Goal: Information Seeking & Learning: Find specific page/section

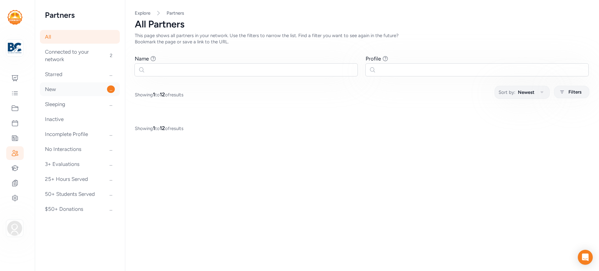
click at [64, 89] on div "New ..." at bounding box center [80, 89] width 80 height 14
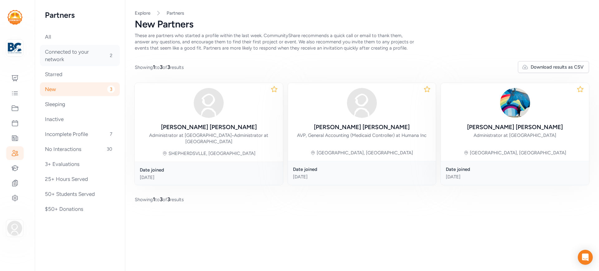
click at [73, 57] on div "Connected to your network 2" at bounding box center [80, 55] width 80 height 21
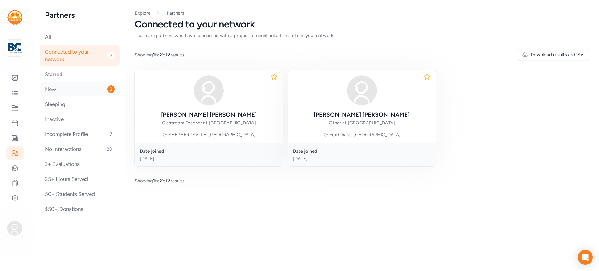
click at [50, 90] on div "New 3" at bounding box center [80, 89] width 80 height 14
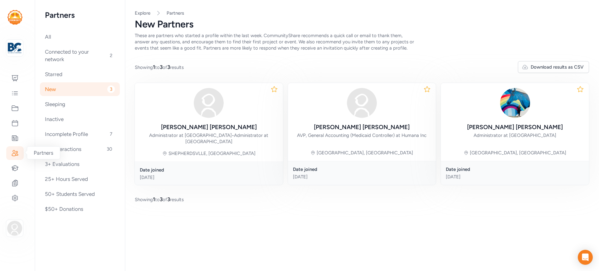
click at [11, 153] on icon at bounding box center [14, 152] width 7 height 7
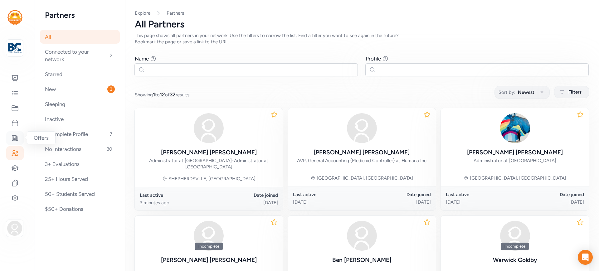
click at [11, 138] on icon at bounding box center [14, 137] width 7 height 7
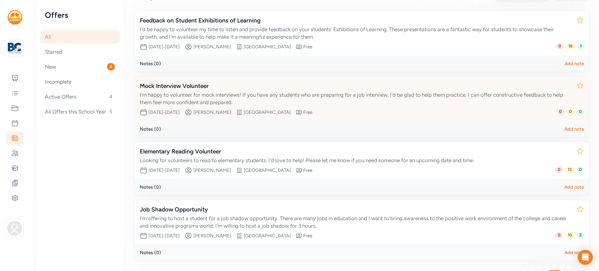
scroll to position [97, 0]
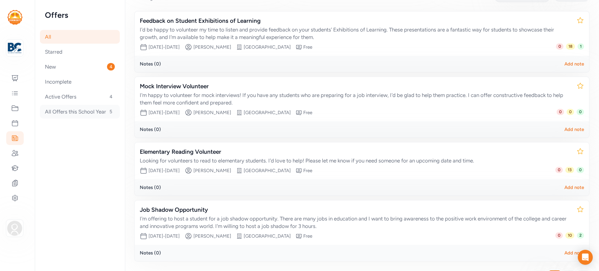
click at [76, 111] on div "All Offers this School Year 5" at bounding box center [80, 112] width 80 height 14
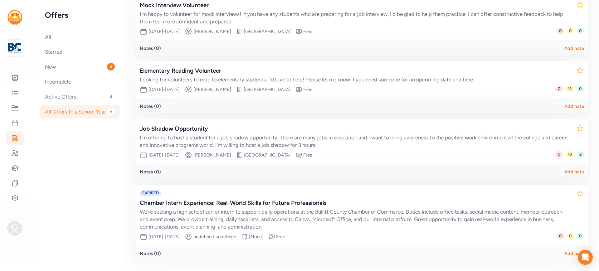
scroll to position [173, 0]
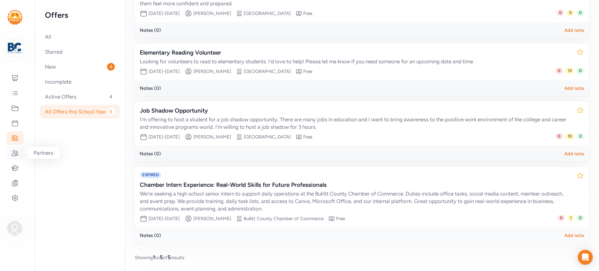
click at [17, 155] on icon at bounding box center [14, 152] width 7 height 7
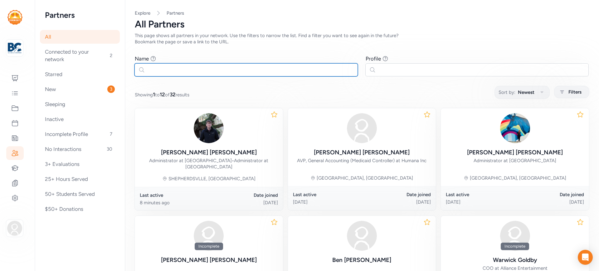
click at [147, 69] on input "text" at bounding box center [245, 69] width 223 height 13
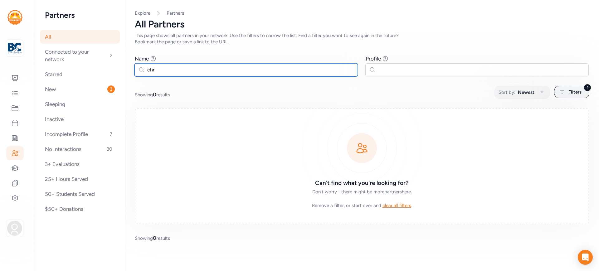
click at [165, 70] on input "chr" at bounding box center [245, 69] width 223 height 13
type input "c"
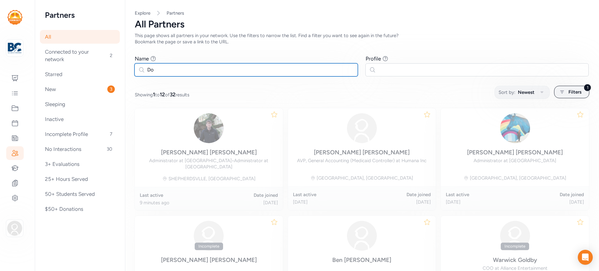
type input "D"
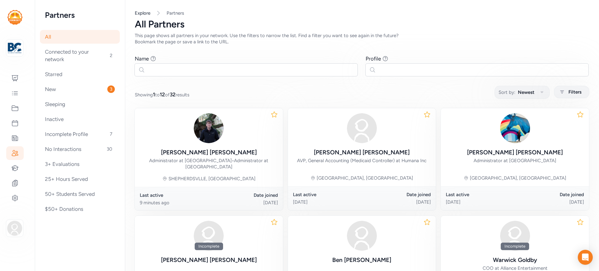
click at [146, 13] on link "Explore" at bounding box center [143, 13] width 16 height 6
click at [61, 166] on div "3+ Evaluations" at bounding box center [80, 164] width 80 height 14
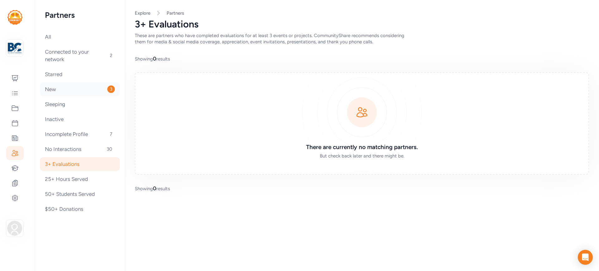
click at [61, 90] on div "New 3" at bounding box center [80, 89] width 80 height 14
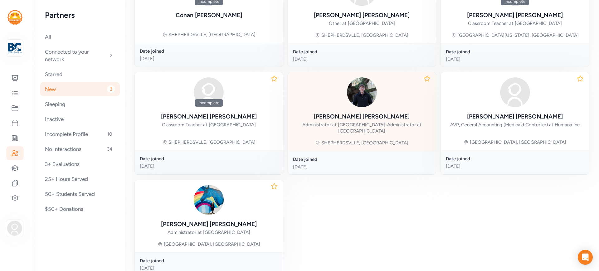
scroll to position [112, 0]
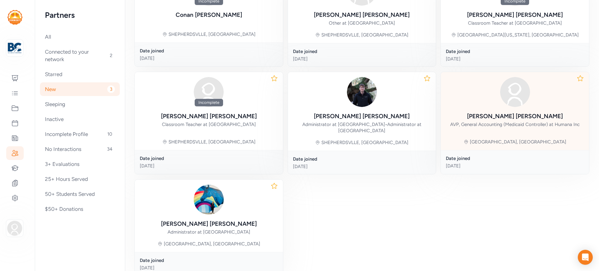
click at [505, 138] on div "Heather Shults AVP, General Accounting (Medicaid Controller) at Humana Inc Tayl…" at bounding box center [515, 111] width 148 height 78
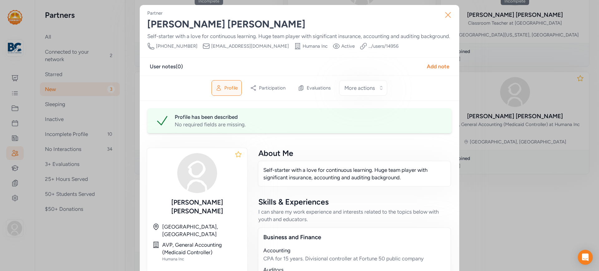
click at [443, 11] on icon "button" at bounding box center [448, 15] width 10 height 10
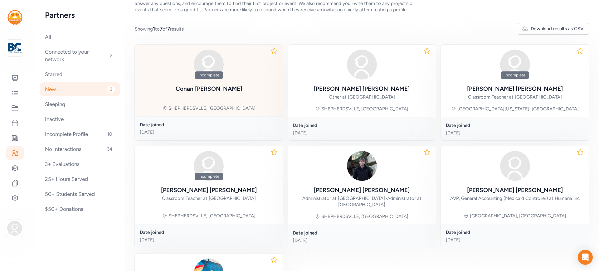
scroll to position [37, 0]
